Goal: Task Accomplishment & Management: Complete application form

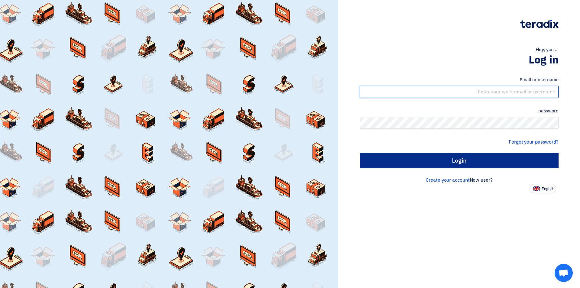
type input "[EMAIL_ADDRESS][DOMAIN_NAME]"
click at [430, 164] on input "Login" at bounding box center [459, 160] width 199 height 15
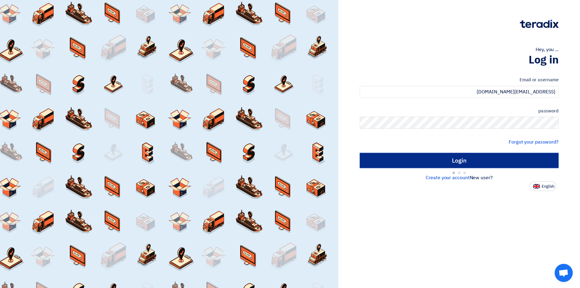
type input "Sign in"
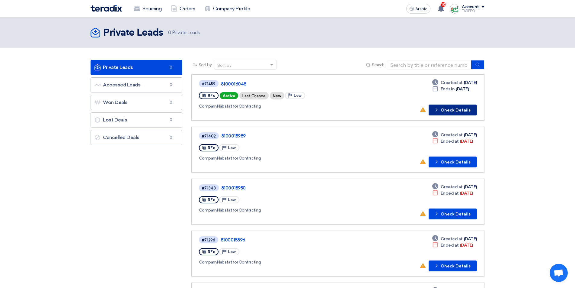
click at [449, 111] on font "Check Details" at bounding box center [456, 110] width 30 height 5
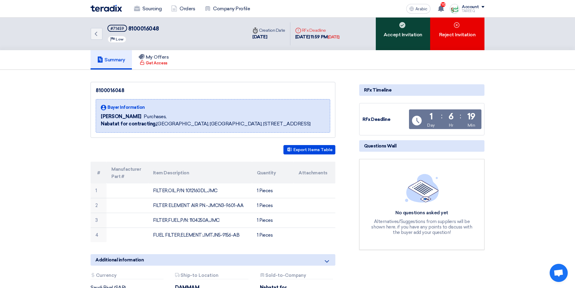
click at [424, 31] on div "Accept Invitation" at bounding box center [403, 34] width 54 height 33
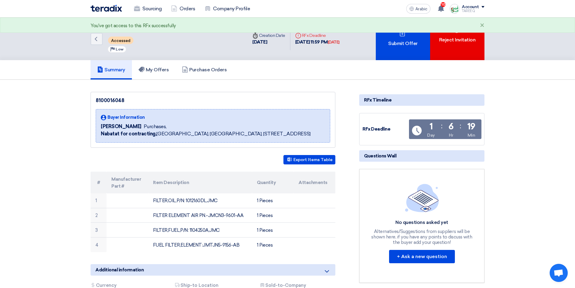
click at [424, 31] on div "Submit Offer" at bounding box center [403, 39] width 54 height 43
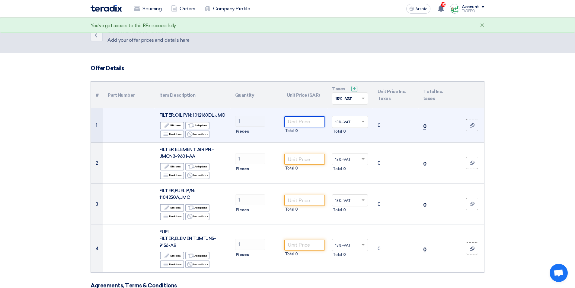
click at [300, 122] on input "number" at bounding box center [305, 121] width 41 height 11
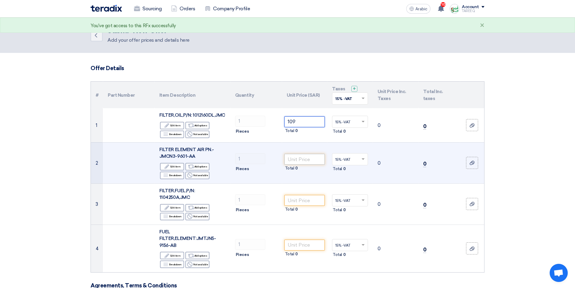
type input "109"
drag, startPoint x: 301, startPoint y: 161, endPoint x: 299, endPoint y: 159, distance: 3.2
click at [301, 161] on input "number" at bounding box center [305, 159] width 41 height 11
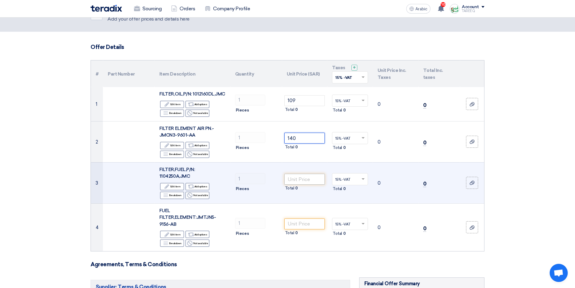
scroll to position [30, 0]
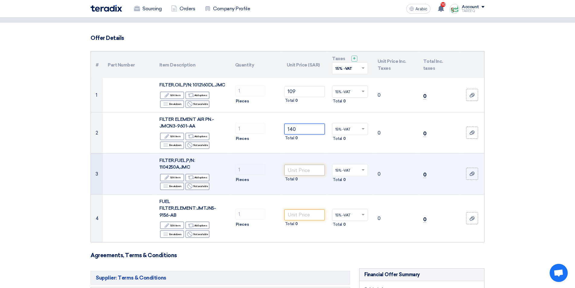
type input "140"
click at [312, 172] on input "number" at bounding box center [305, 170] width 41 height 11
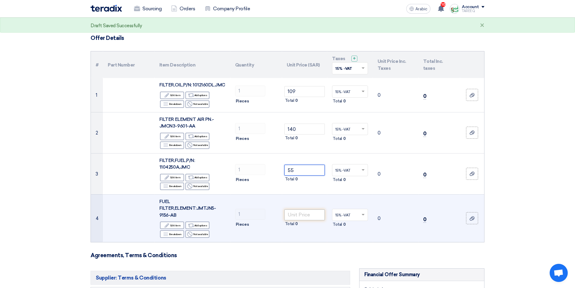
type input "55"
click at [316, 214] on input "number" at bounding box center [305, 214] width 41 height 11
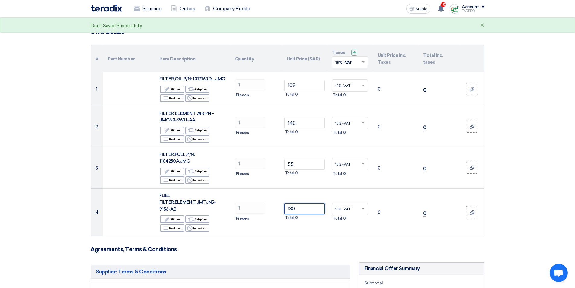
scroll to position [181, 0]
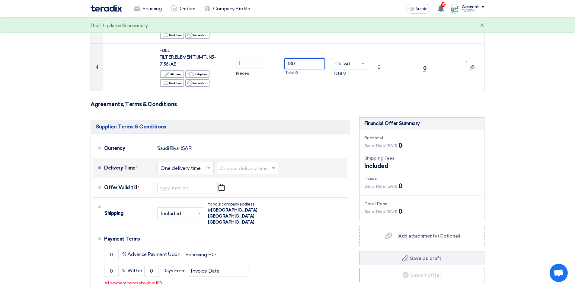
type input "130"
click at [242, 170] on input "text" at bounding box center [248, 168] width 56 height 9
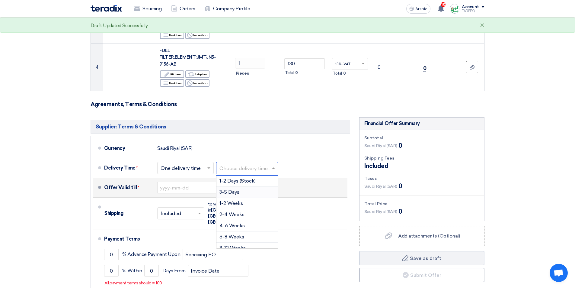
drag, startPoint x: 238, startPoint y: 191, endPoint x: 233, endPoint y: 190, distance: 4.9
click at [238, 191] on font "3-5 Days" at bounding box center [230, 192] width 20 height 6
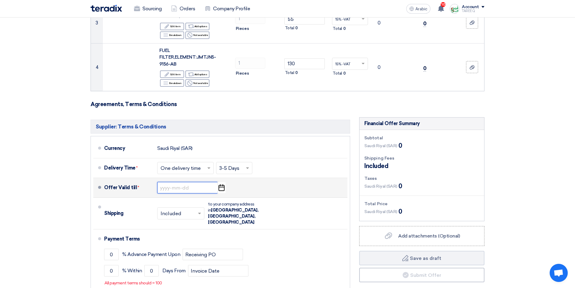
click at [187, 182] on input at bounding box center [187, 187] width 60 height 11
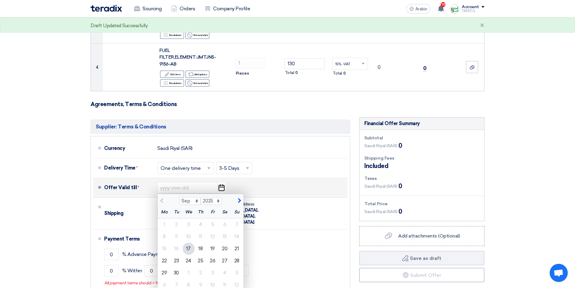
drag, startPoint x: 191, startPoint y: 260, endPoint x: 290, endPoint y: 186, distance: 123.9
click at [191, 260] on font "24" at bounding box center [189, 261] width 6 height 6
type input "9/24/2025"
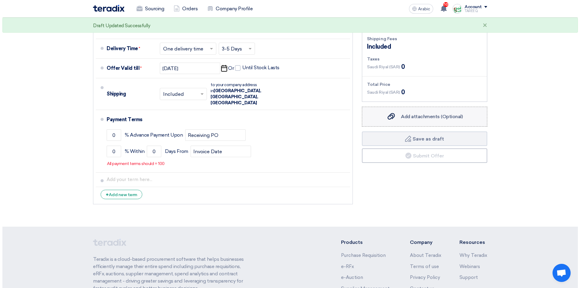
scroll to position [302, 0]
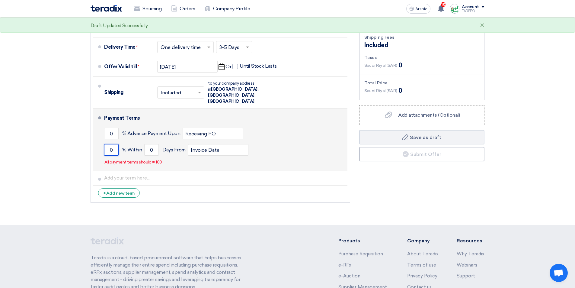
click at [111, 144] on input "0" at bounding box center [111, 149] width 14 height 11
type input "100"
drag, startPoint x: 148, startPoint y: 137, endPoint x: 206, endPoint y: 123, distance: 59.1
click at [148, 144] on input "0" at bounding box center [151, 149] width 14 height 11
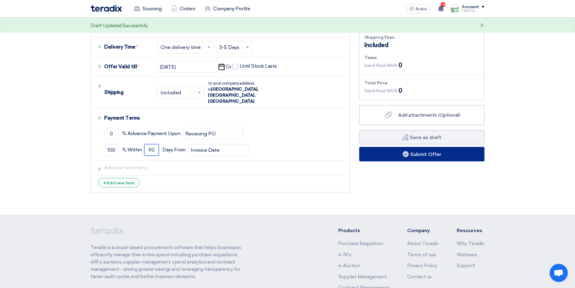
type input "90"
click at [439, 153] on font "Submit Offer" at bounding box center [425, 154] width 31 height 6
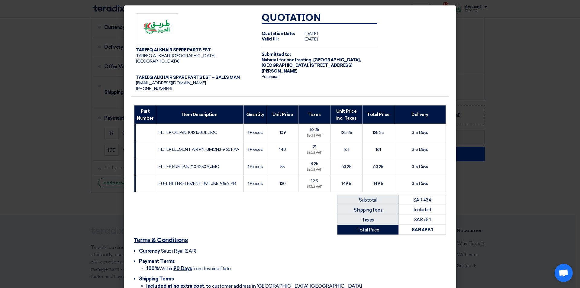
scroll to position [35, 0]
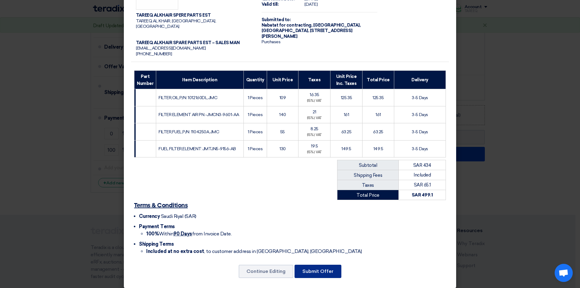
click at [327, 268] on font "Submit Offer" at bounding box center [317, 271] width 31 height 6
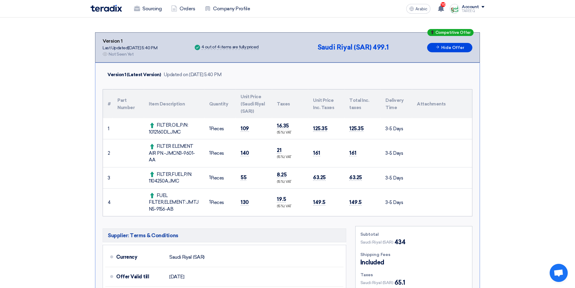
scroll to position [121, 0]
